Goal: Information Seeking & Learning: Check status

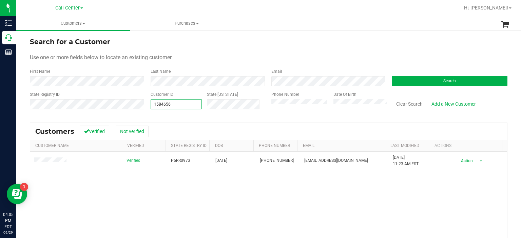
type input "1584656"
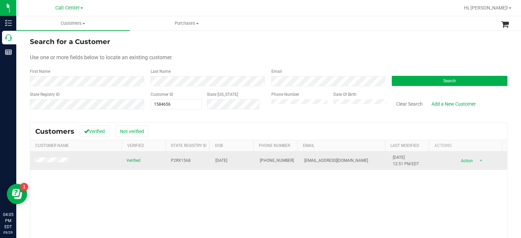
click at [179, 160] on span "P2RX1568" at bounding box center [181, 161] width 20 height 6
copy span "P2RX1568"
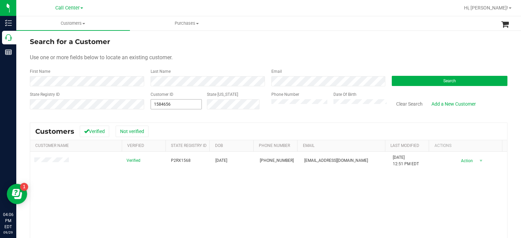
click at [176, 102] on span "1584656 1584656" at bounding box center [176, 104] width 52 height 10
click at [176, 102] on input "1584656" at bounding box center [176, 104] width 51 height 9
paste input "607927"
type input "607927"
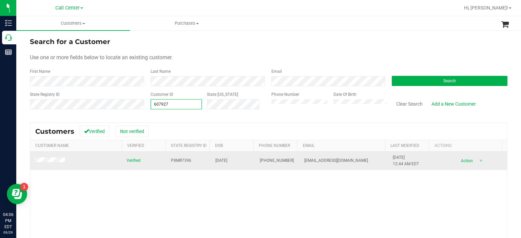
click at [179, 159] on span "P8MR7396" at bounding box center [181, 161] width 20 height 6
copy span "P8MR7396"
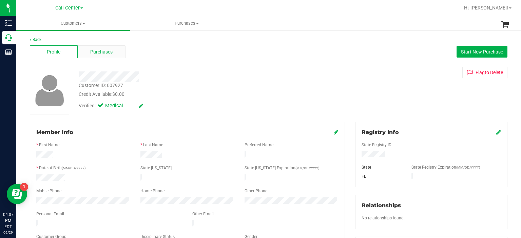
click at [104, 52] on span "Purchases" at bounding box center [101, 51] width 22 height 7
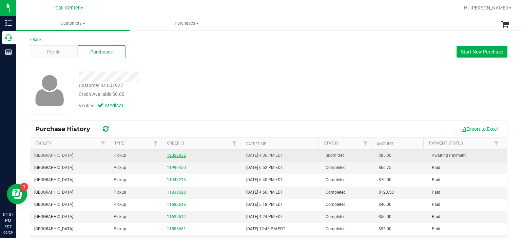
click at [173, 154] on link "12026052" at bounding box center [176, 155] width 19 height 5
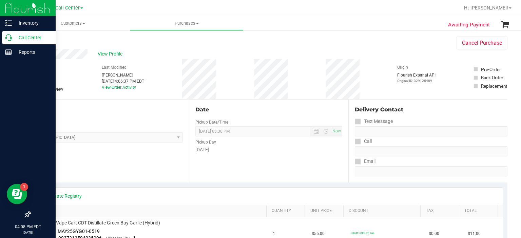
click at [9, 41] on icon at bounding box center [8, 37] width 7 height 7
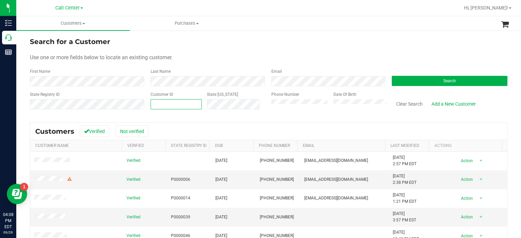
click at [174, 106] on span at bounding box center [176, 104] width 52 height 10
paste input "369589"
type input "369589"
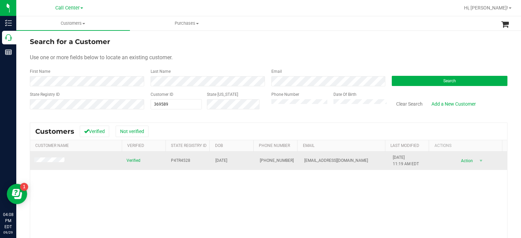
click at [180, 162] on span "P4TR4528" at bounding box center [180, 161] width 19 height 6
copy span "P4TR4528"
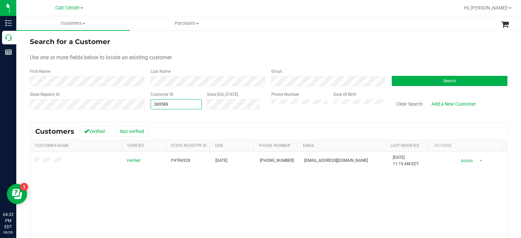
click at [176, 105] on span "369589 369589" at bounding box center [176, 104] width 52 height 10
click at [176, 105] on input "369589" at bounding box center [176, 104] width 51 height 9
paste input "1584367"
type input "1584367"
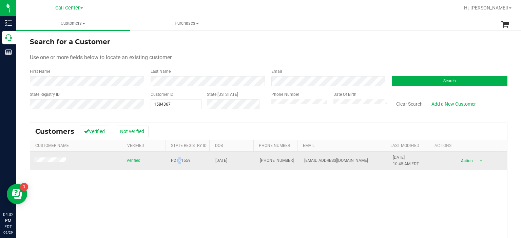
drag, startPoint x: 174, startPoint y: 164, endPoint x: 178, endPoint y: 158, distance: 6.7
click at [178, 158] on span "P2TK1559" at bounding box center [181, 161] width 20 height 6
copy span "P2TK1559"
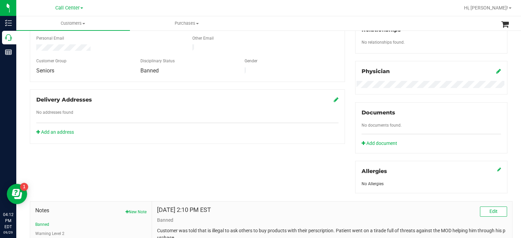
scroll to position [251, 0]
